Goal: Task Accomplishment & Management: Complete application form

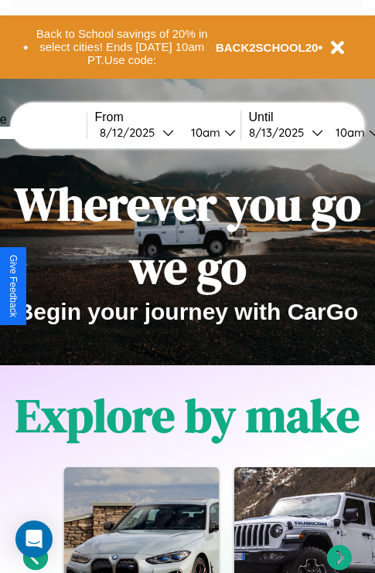
scroll to position [1872, 0]
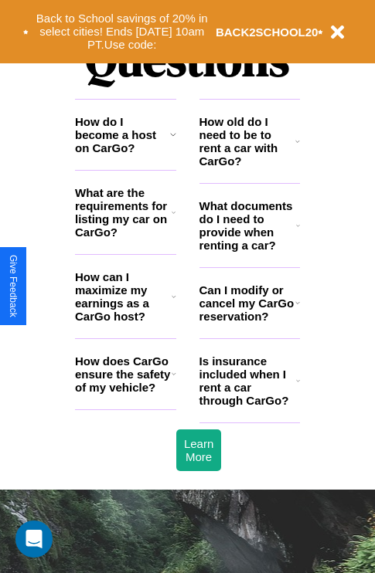
click at [125, 321] on h3 "How can I maximize my earnings as a CarGo host?" at bounding box center [123, 296] width 97 height 53
click at [125, 394] on h3 "How does CarGo ensure the safety of my vehicle?" at bounding box center [123, 374] width 97 height 39
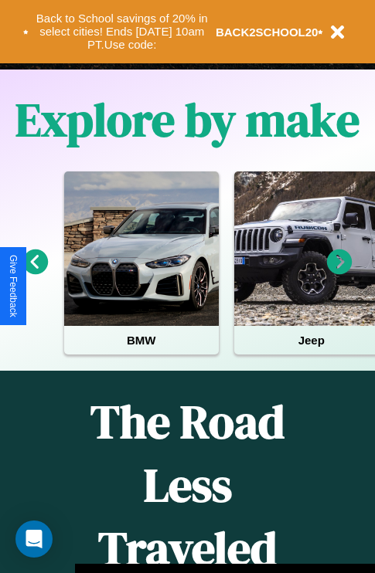
scroll to position [238, 0]
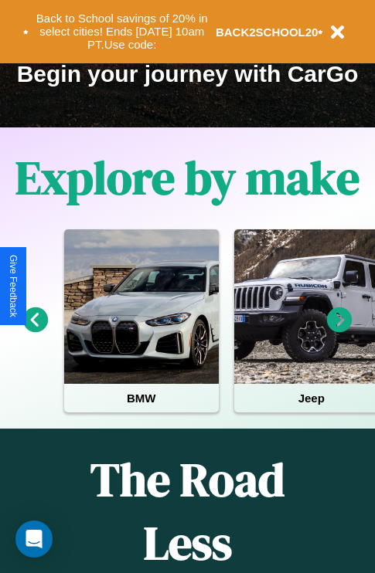
click at [35, 331] on icon at bounding box center [36, 321] width 26 height 26
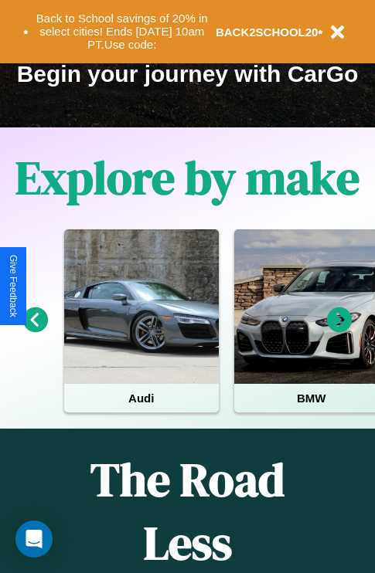
click at [339, 331] on icon at bounding box center [340, 321] width 26 height 26
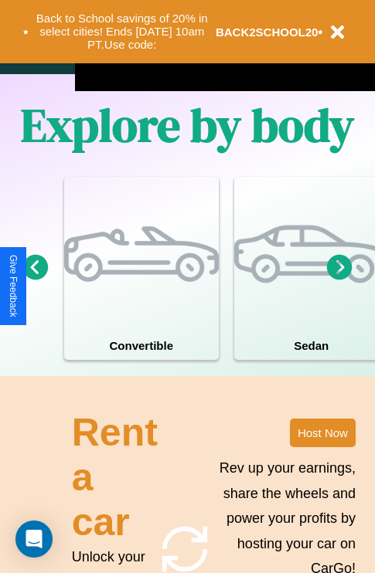
scroll to position [1204, 0]
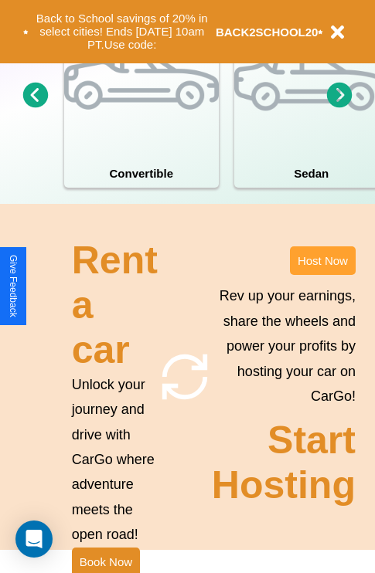
click at [322, 275] on button "Host Now" at bounding box center [323, 261] width 66 height 29
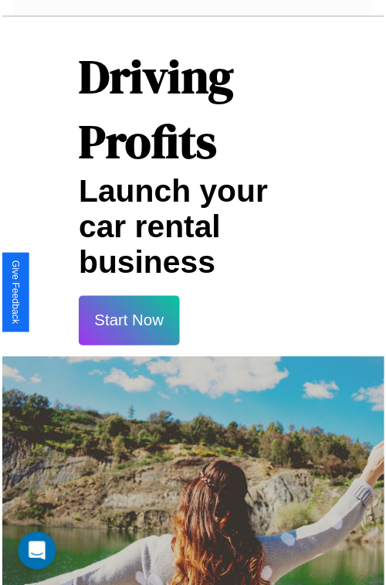
scroll to position [27, 0]
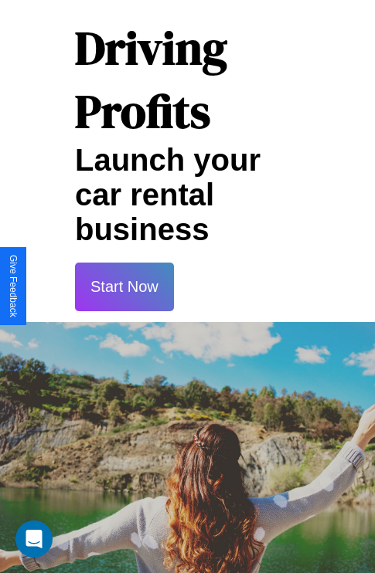
click at [124, 287] on button "Start Now" at bounding box center [124, 287] width 99 height 49
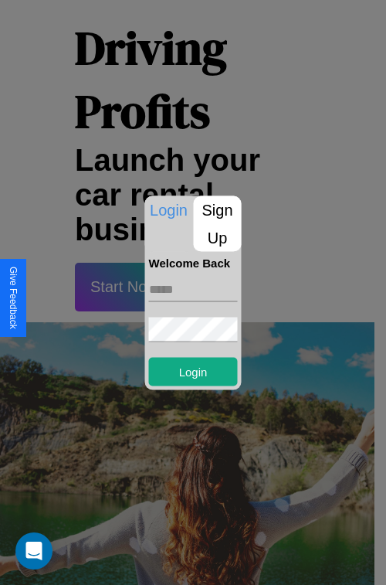
click at [217, 223] on p "Sign Up" at bounding box center [218, 224] width 48 height 56
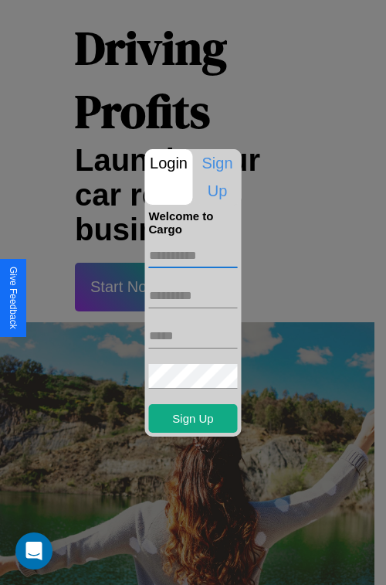
click at [193, 255] on input "text" at bounding box center [193, 255] width 89 height 25
type input "*****"
click at [193, 295] on input "text" at bounding box center [193, 296] width 89 height 25
type input "*****"
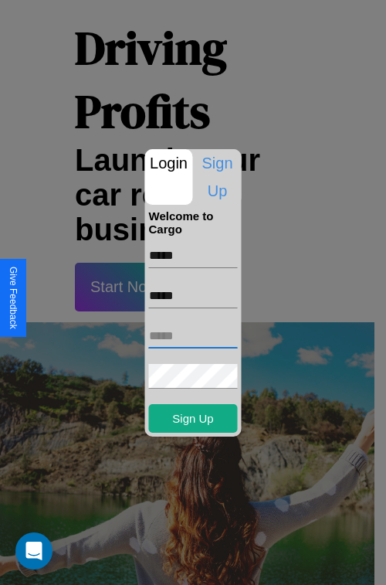
click at [193, 335] on input "text" at bounding box center [193, 336] width 89 height 25
type input "**********"
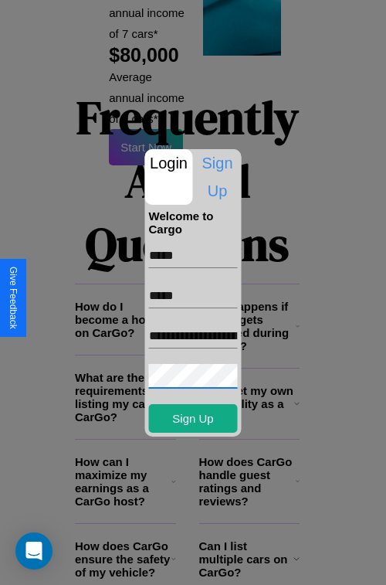
click at [199, 564] on div at bounding box center [193, 292] width 386 height 585
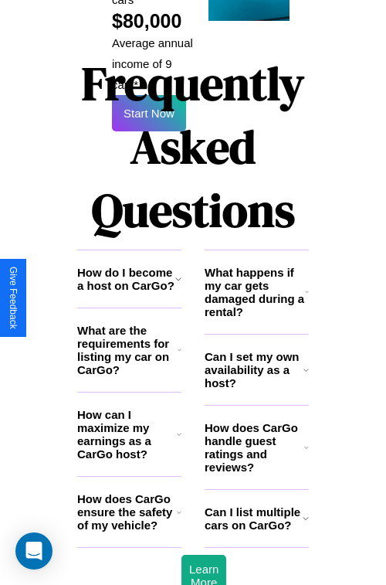
scroll to position [22, 0]
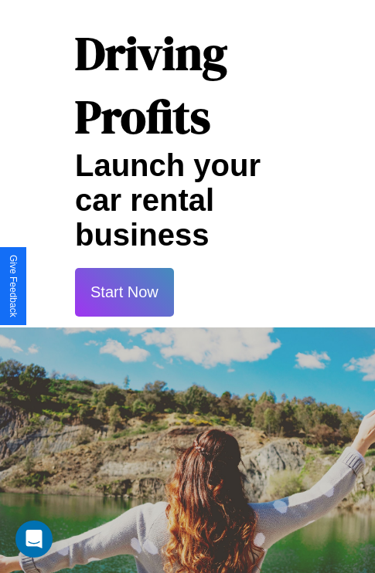
click at [124, 292] on button "Start Now" at bounding box center [124, 292] width 99 height 49
